Goal: Navigation & Orientation: Find specific page/section

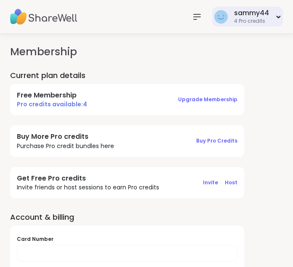
click at [276, 18] on icon at bounding box center [278, 16] width 5 height 3
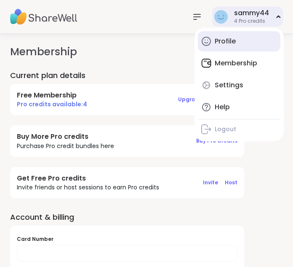
click at [222, 41] on div "Profile" at bounding box center [225, 41] width 21 height 9
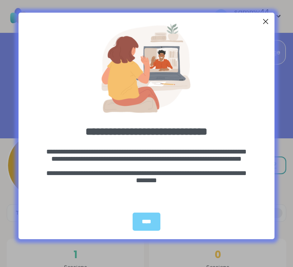
scroll to position [3, 0]
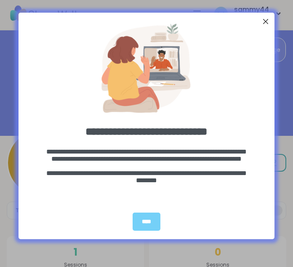
click at [265, 22] on div at bounding box center [265, 21] width 11 height 11
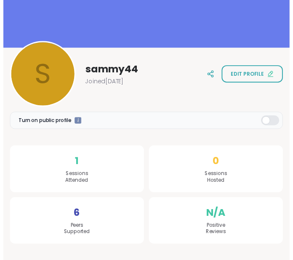
scroll to position [0, 0]
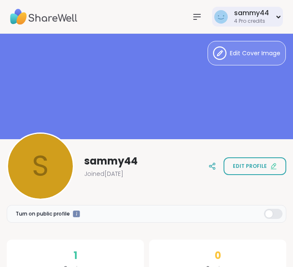
click at [276, 21] on div "sammy44 4 Pro credits" at bounding box center [247, 17] width 71 height 20
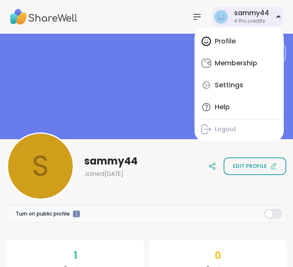
click at [222, 41] on div "Profile Membership Settings Help Logout" at bounding box center [239, 84] width 89 height 113
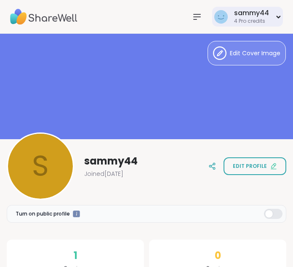
click at [199, 17] on icon at bounding box center [197, 16] width 7 height 5
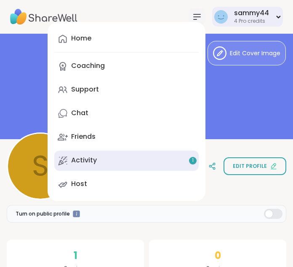
click at [113, 156] on link "Activity 1" at bounding box center [126, 160] width 144 height 20
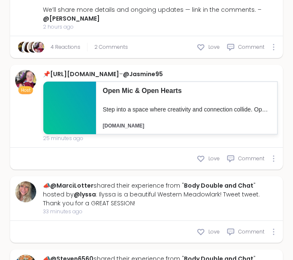
scroll to position [362, 0]
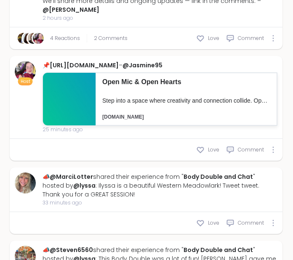
type textarea "*"
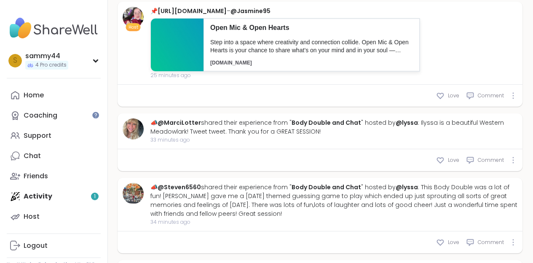
scroll to position [0, 0]
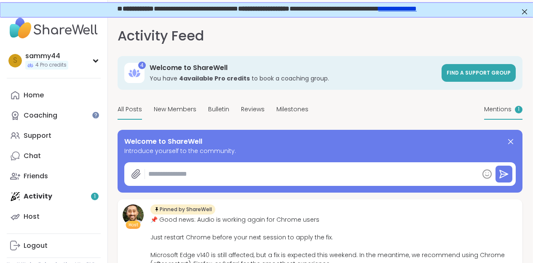
click at [293, 114] on span "Mentions" at bounding box center [497, 109] width 27 height 9
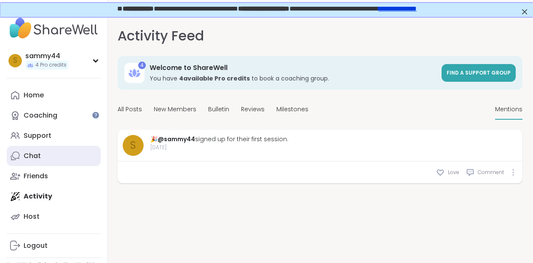
click at [46, 158] on link "Chat" at bounding box center [54, 156] width 94 height 20
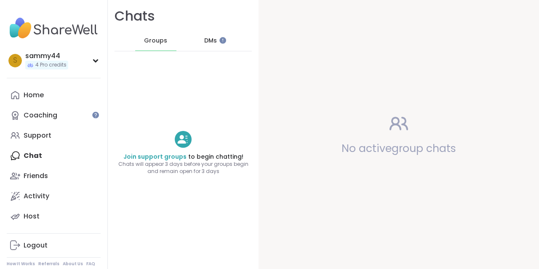
click at [211, 39] on span "DMs" at bounding box center [210, 41] width 13 height 8
